Goal: Task Accomplishment & Management: Complete application form

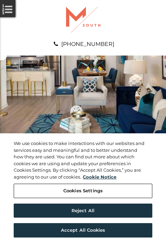
scroll to position [350, 0]
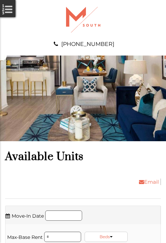
scroll to position [467, 0]
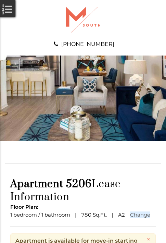
scroll to position [83, 0]
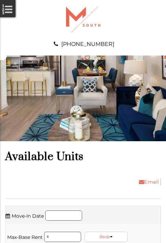
scroll to position [1139, 0]
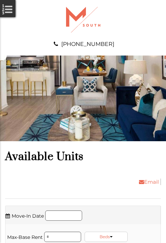
scroll to position [1256, 0]
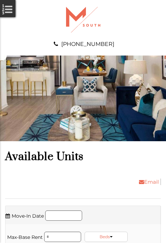
scroll to position [1373, 0]
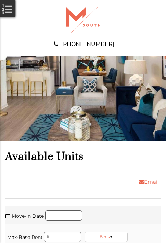
scroll to position [1490, 0]
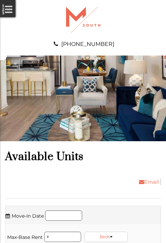
scroll to position [1650, 0]
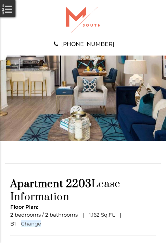
scroll to position [60, 0]
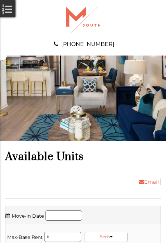
scroll to position [2001, 0]
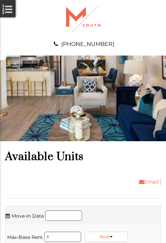
scroll to position [2118, 0]
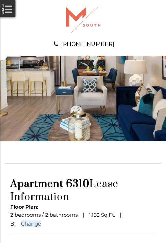
scroll to position [60, 0]
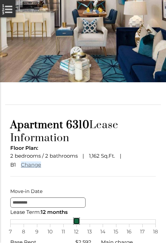
click at [83, 224] on div "7 8 9 10 11 12 13 14 15 16 17 18" at bounding box center [83, 221] width 146 height 5
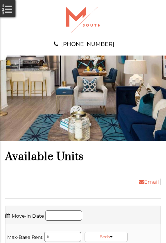
scroll to position [2278, 0]
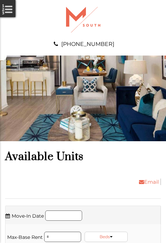
scroll to position [2439, 0]
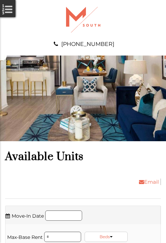
scroll to position [2600, 0]
